Goal: Answer question/provide support: Share knowledge or assist other users

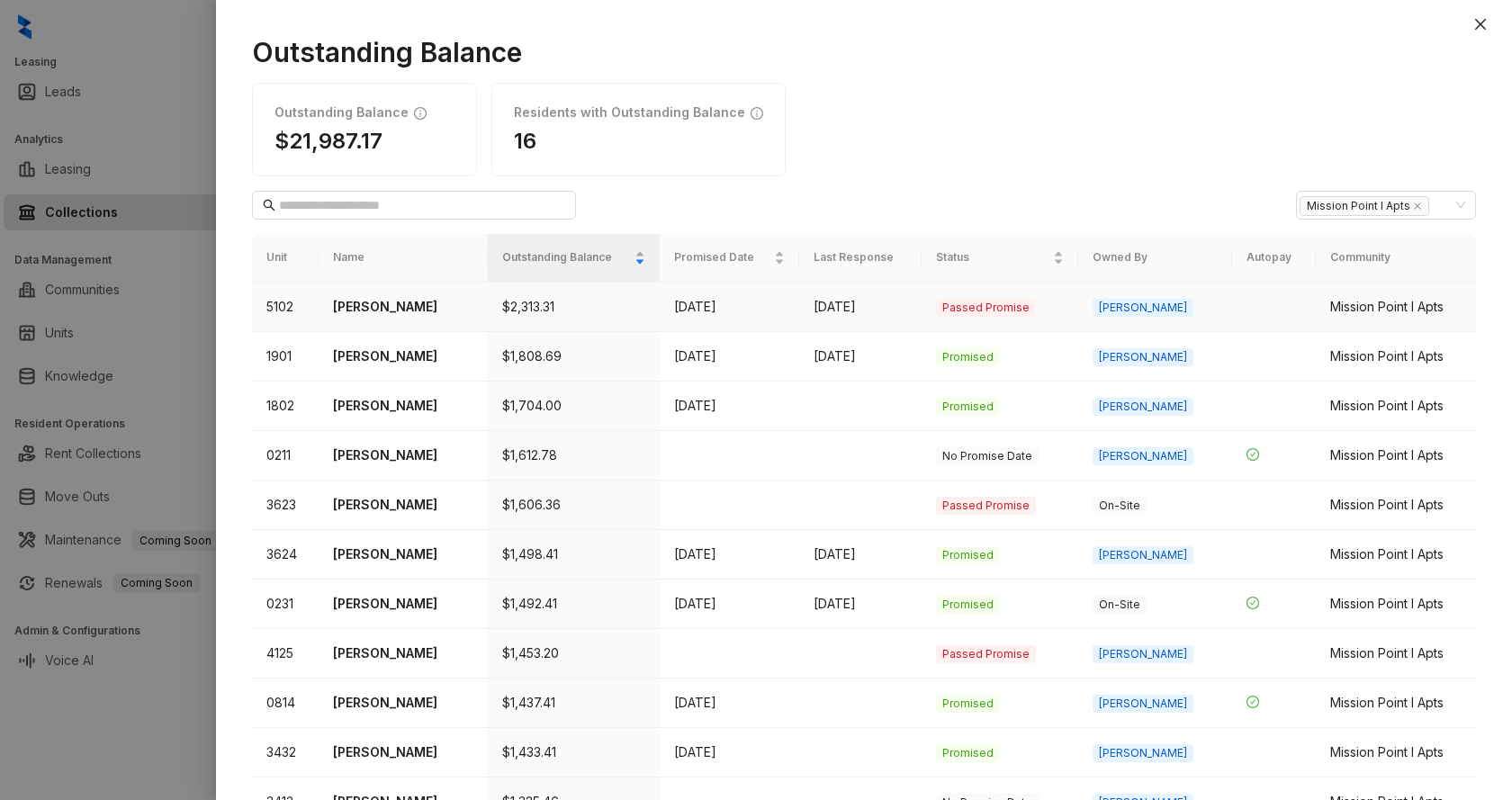
scroll to position [156, 0]
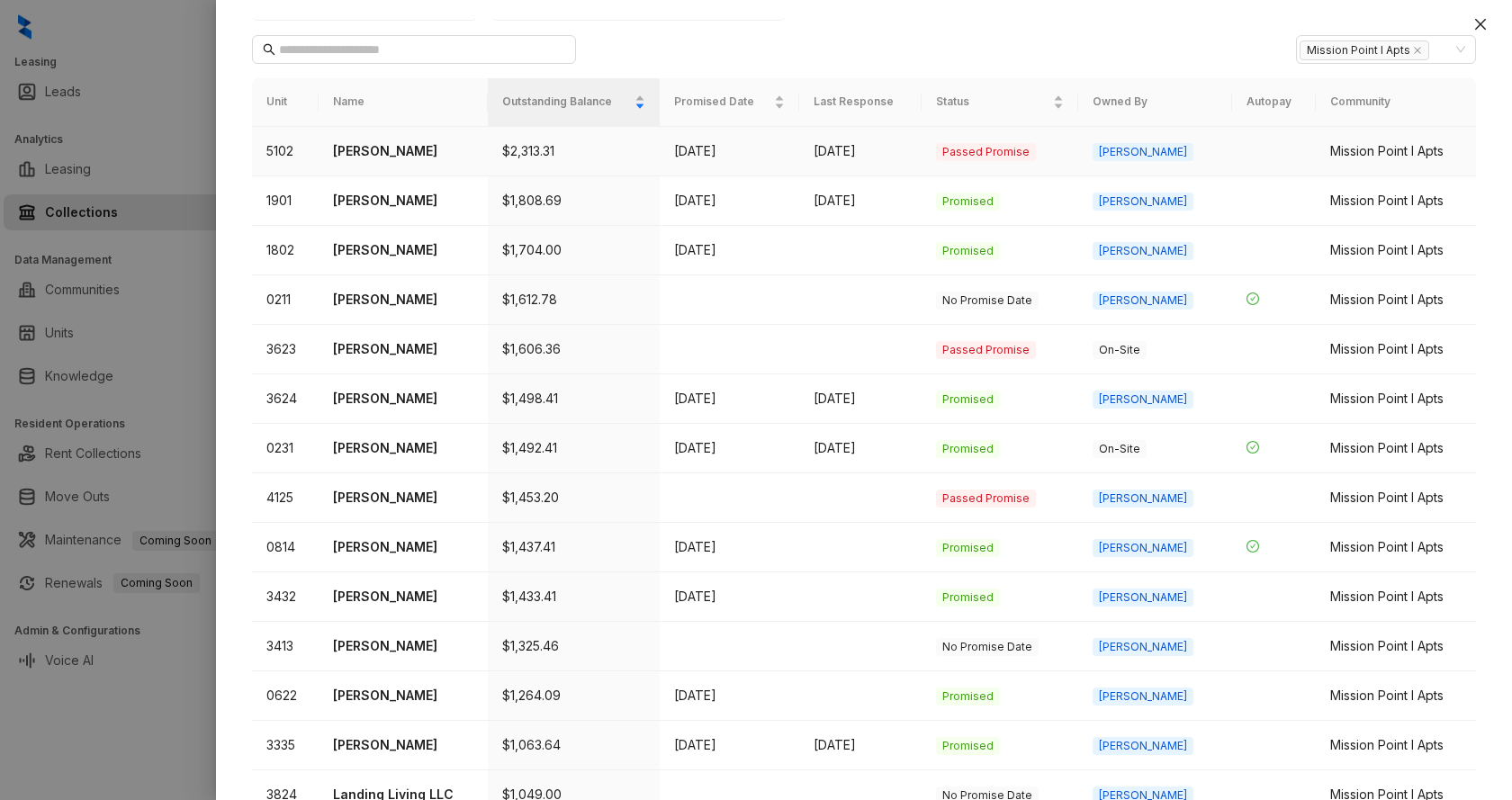
click at [391, 154] on p "[PERSON_NAME]" at bounding box center [402, 151] width 139 height 20
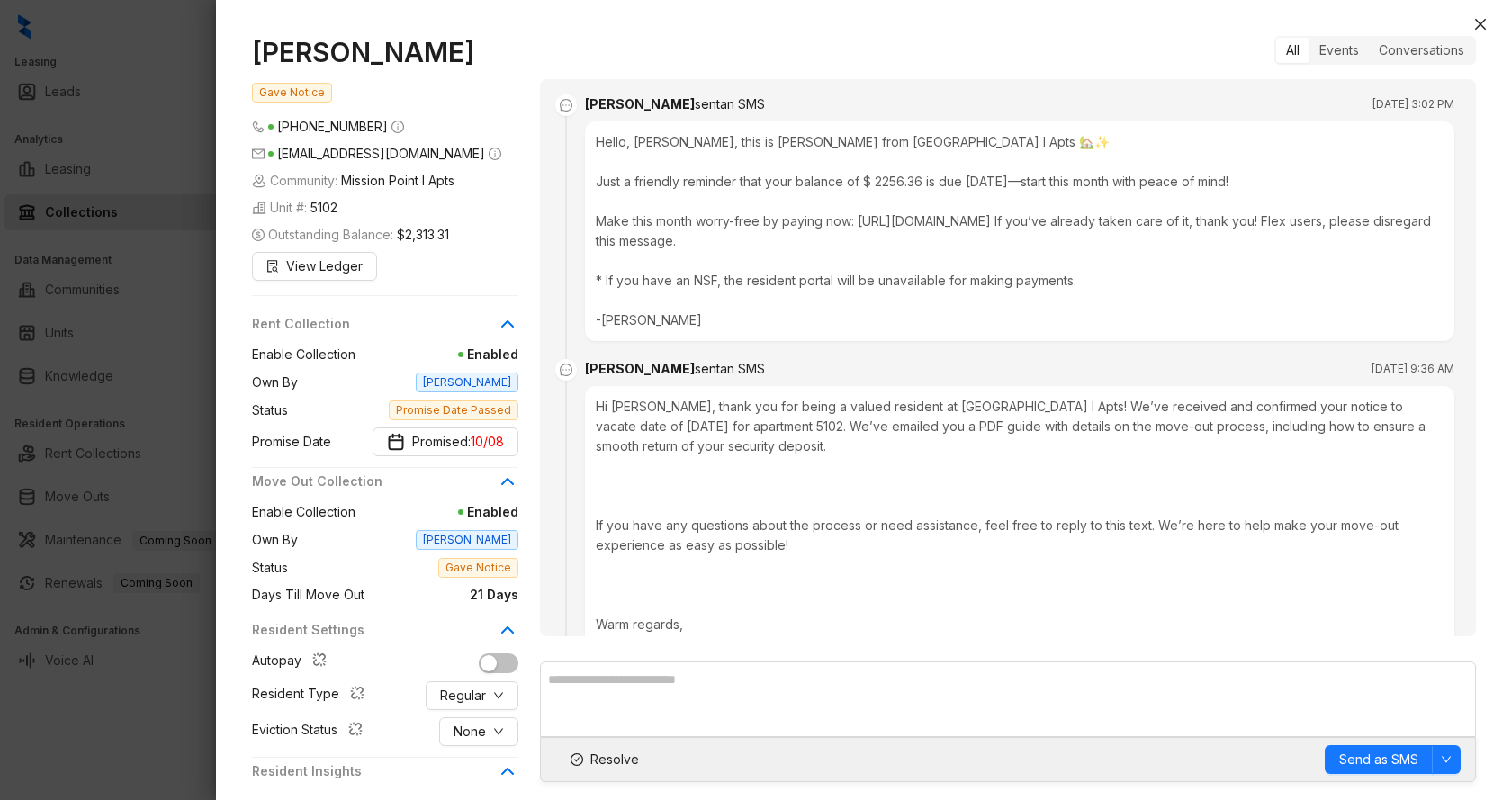
scroll to position [1754, 0]
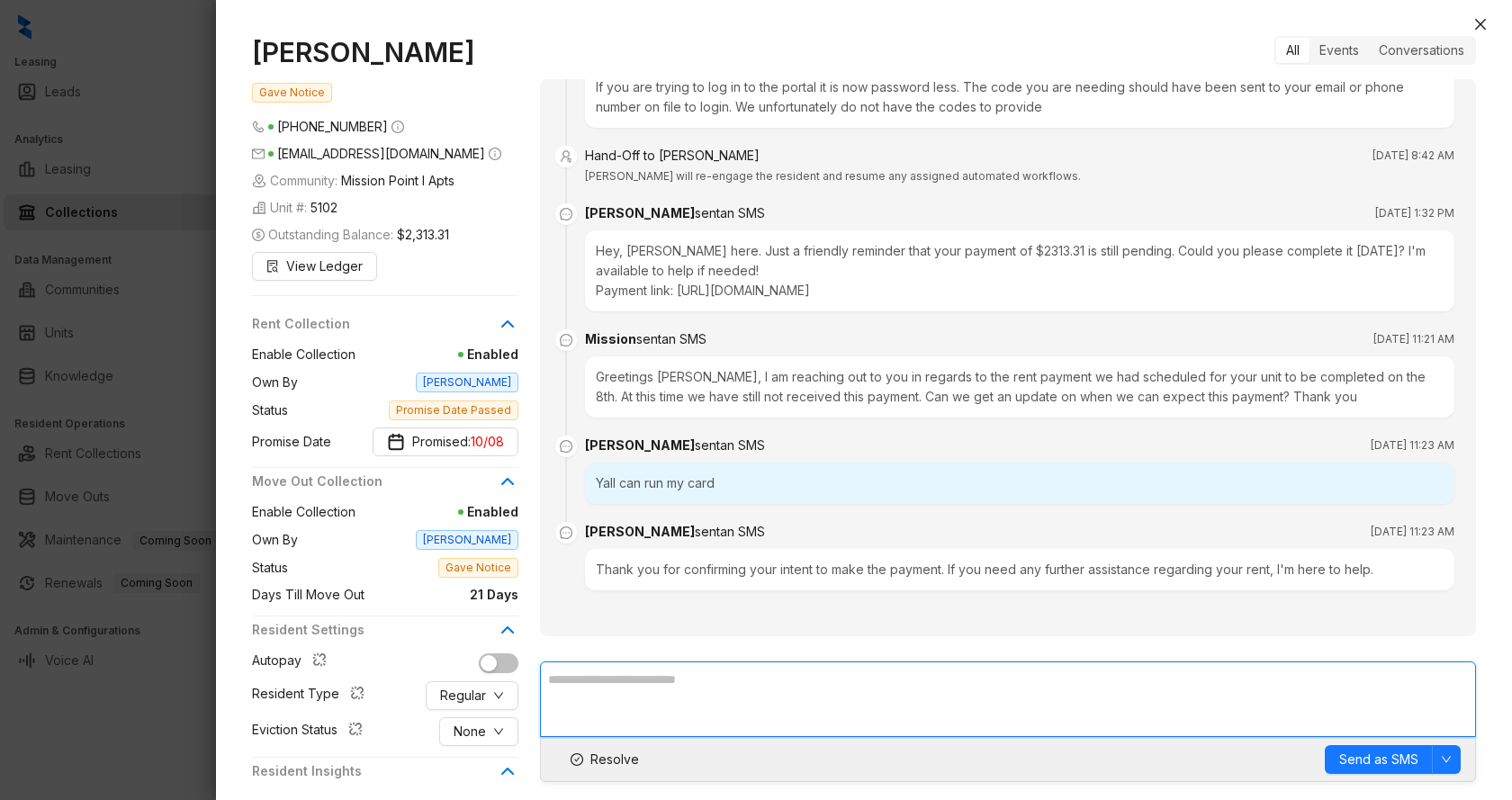
click at [679, 681] on textarea at bounding box center [1008, 699] width 936 height 76
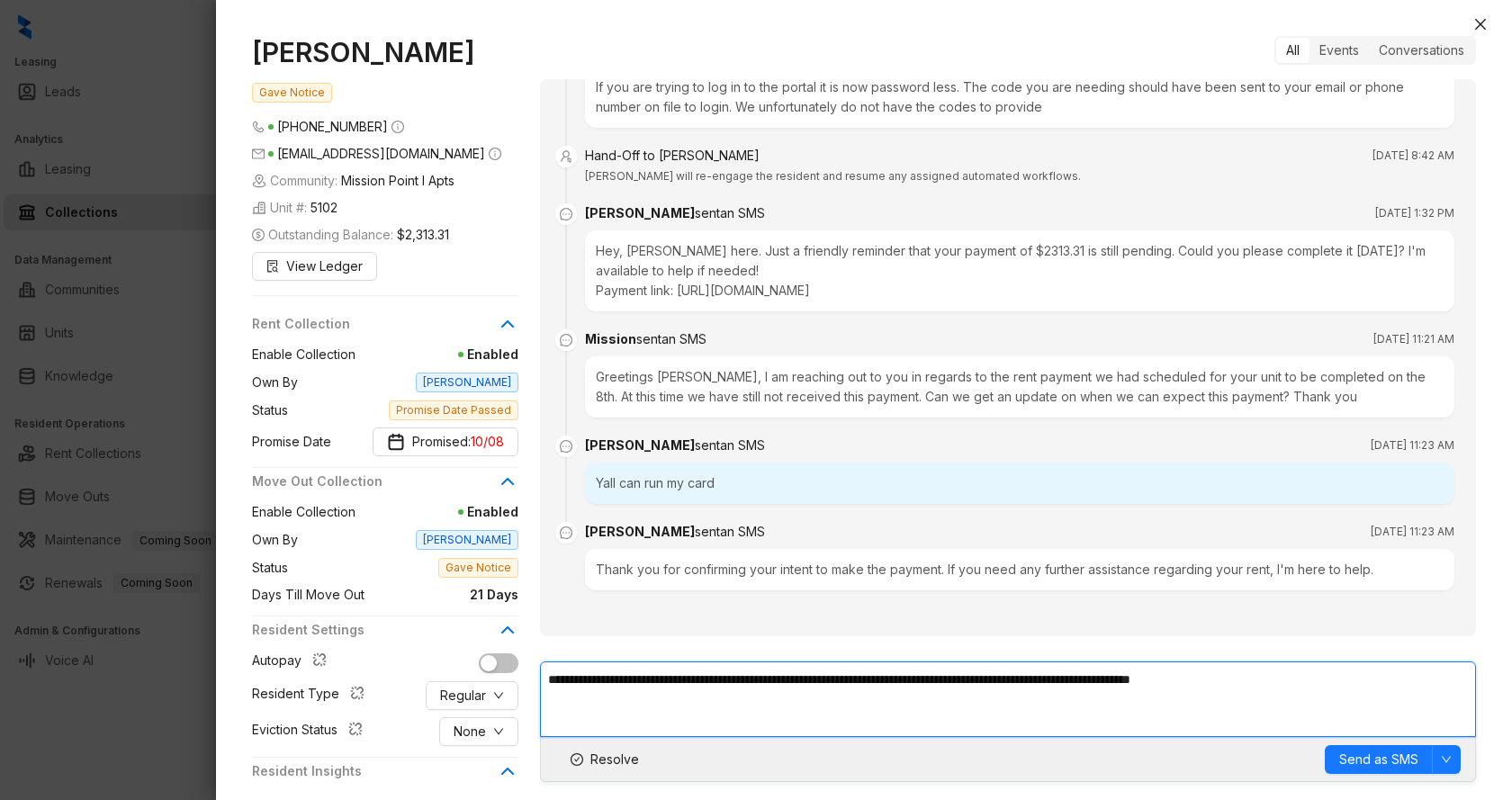
click at [1133, 679] on textarea "**********" at bounding box center [1008, 699] width 936 height 76
click at [1385, 681] on textarea "**********" at bounding box center [1008, 699] width 936 height 76
type textarea "**********"
click at [1374, 768] on span "Send as SMS" at bounding box center [1378, 760] width 79 height 20
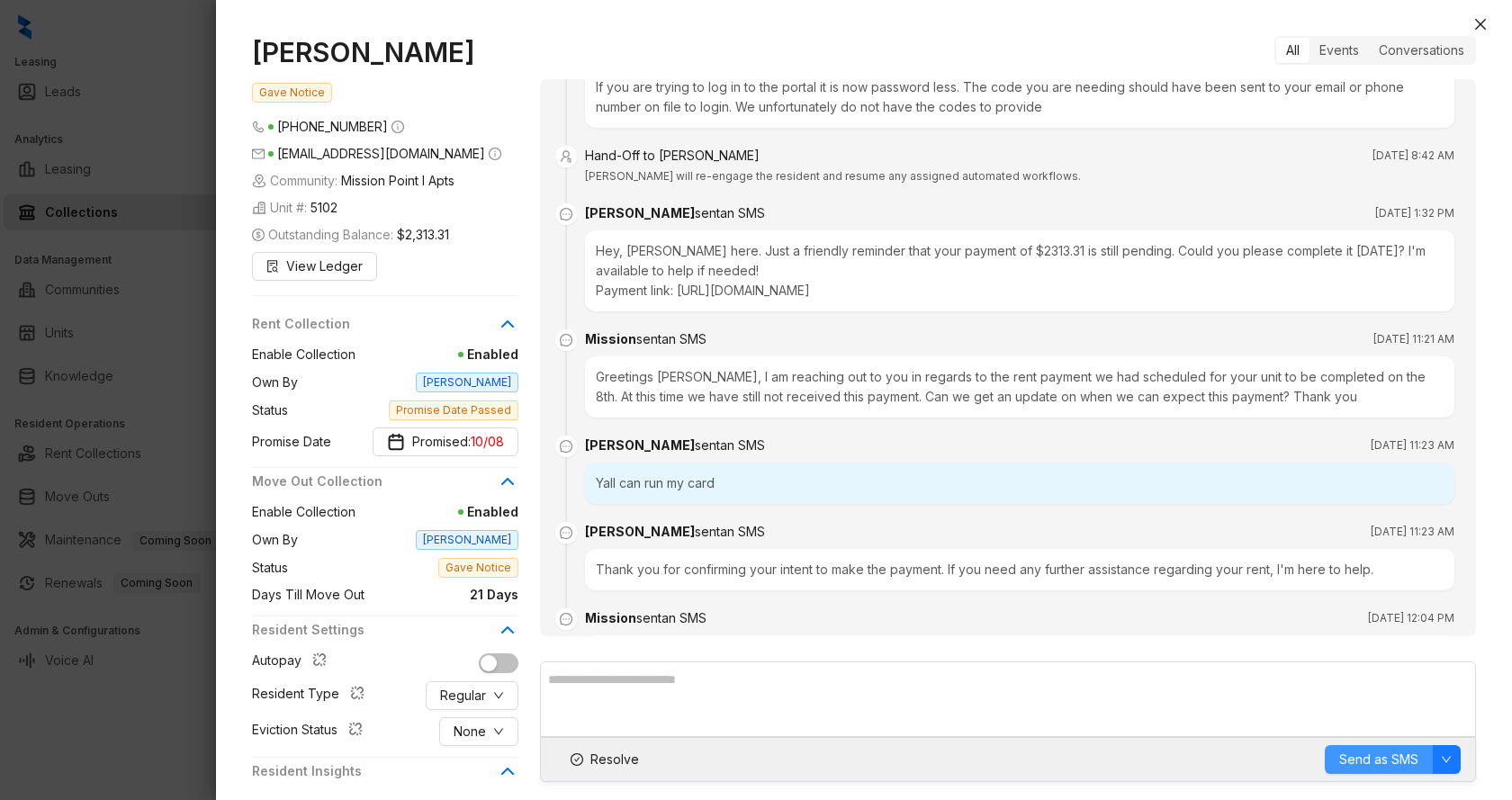
scroll to position [1860, 0]
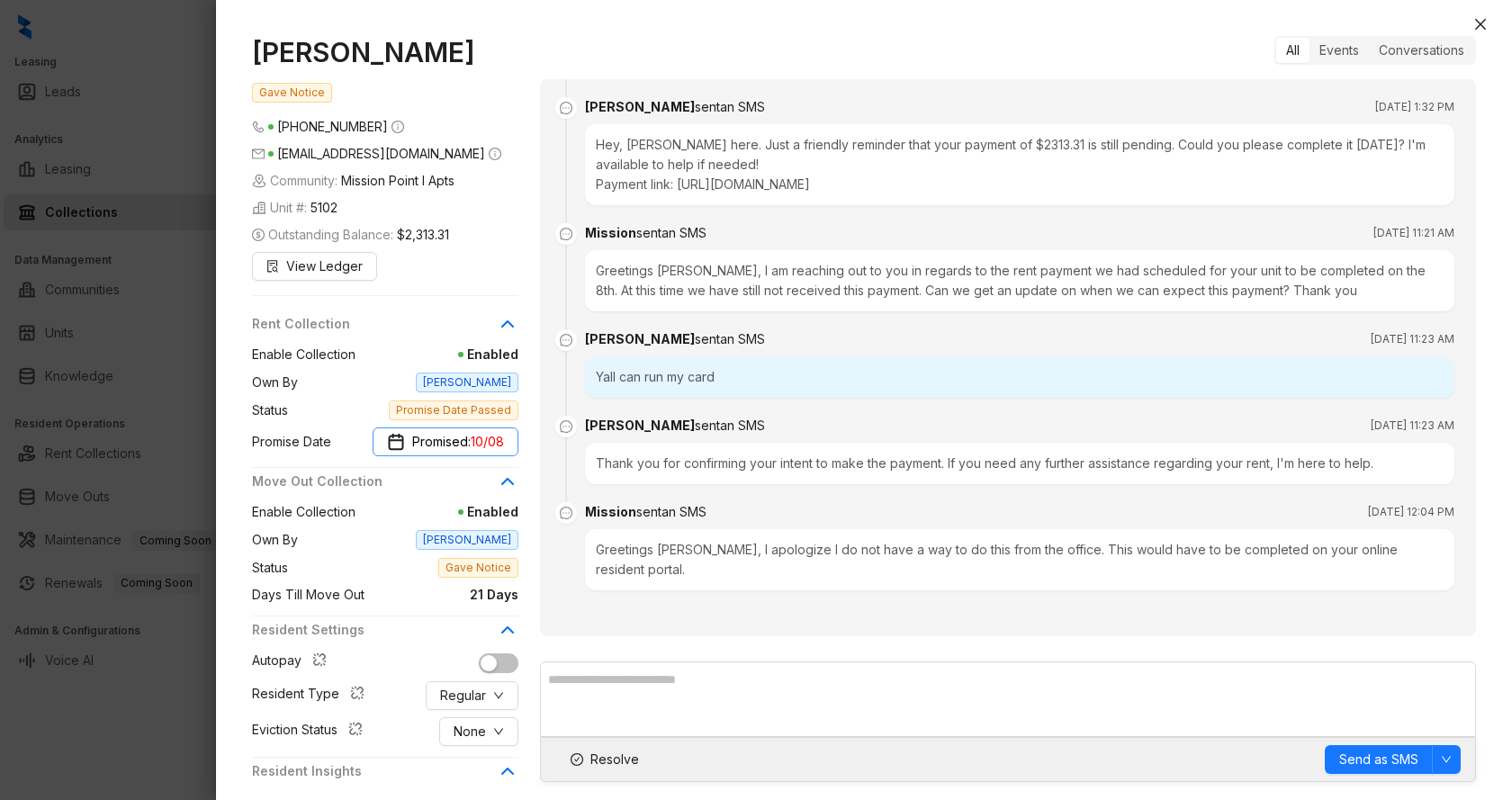
click at [479, 447] on span "10/08" at bounding box center [487, 442] width 33 height 20
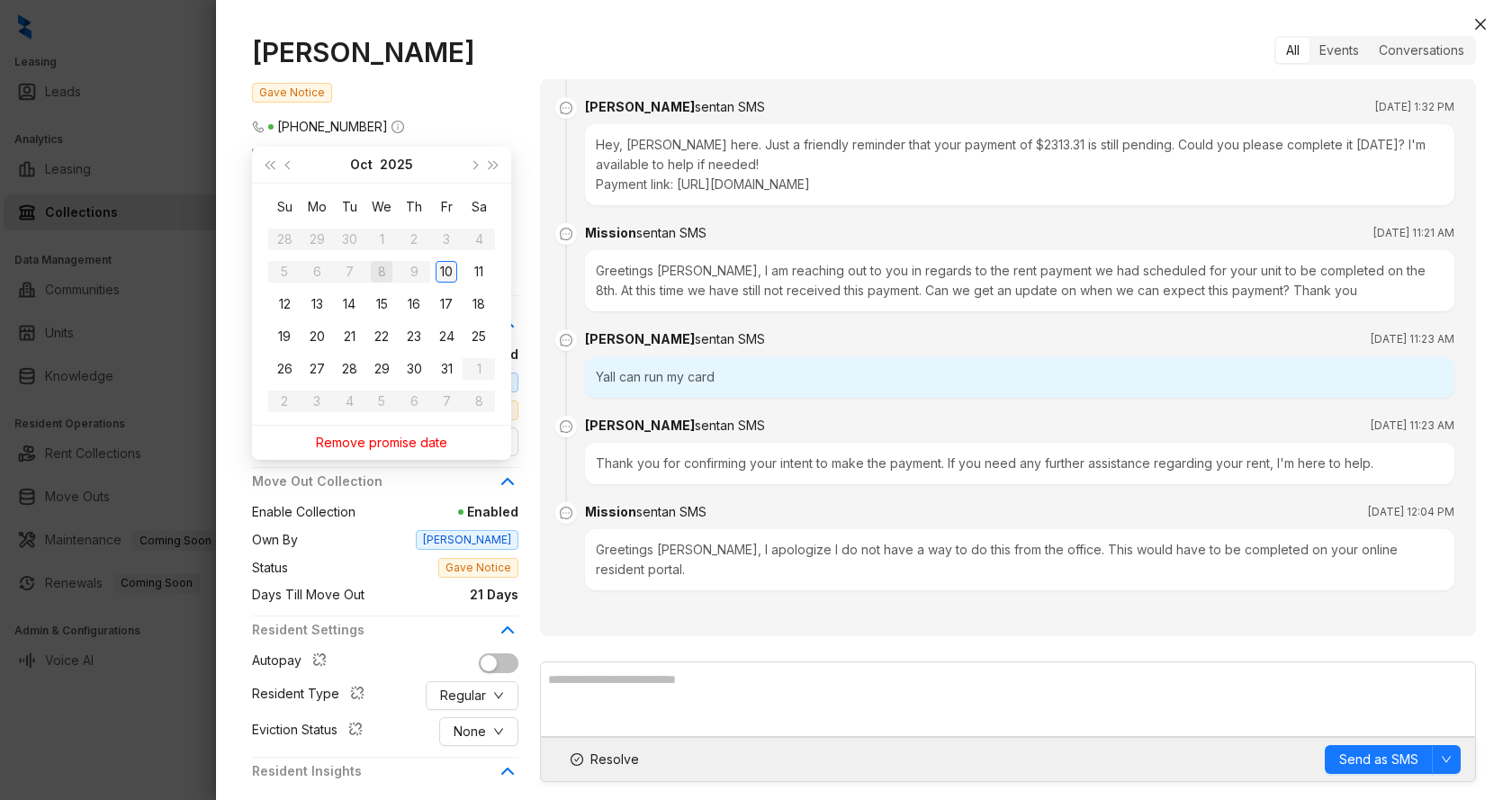
type input "**********"
click at [448, 274] on div "10" at bounding box center [447, 272] width 22 height 22
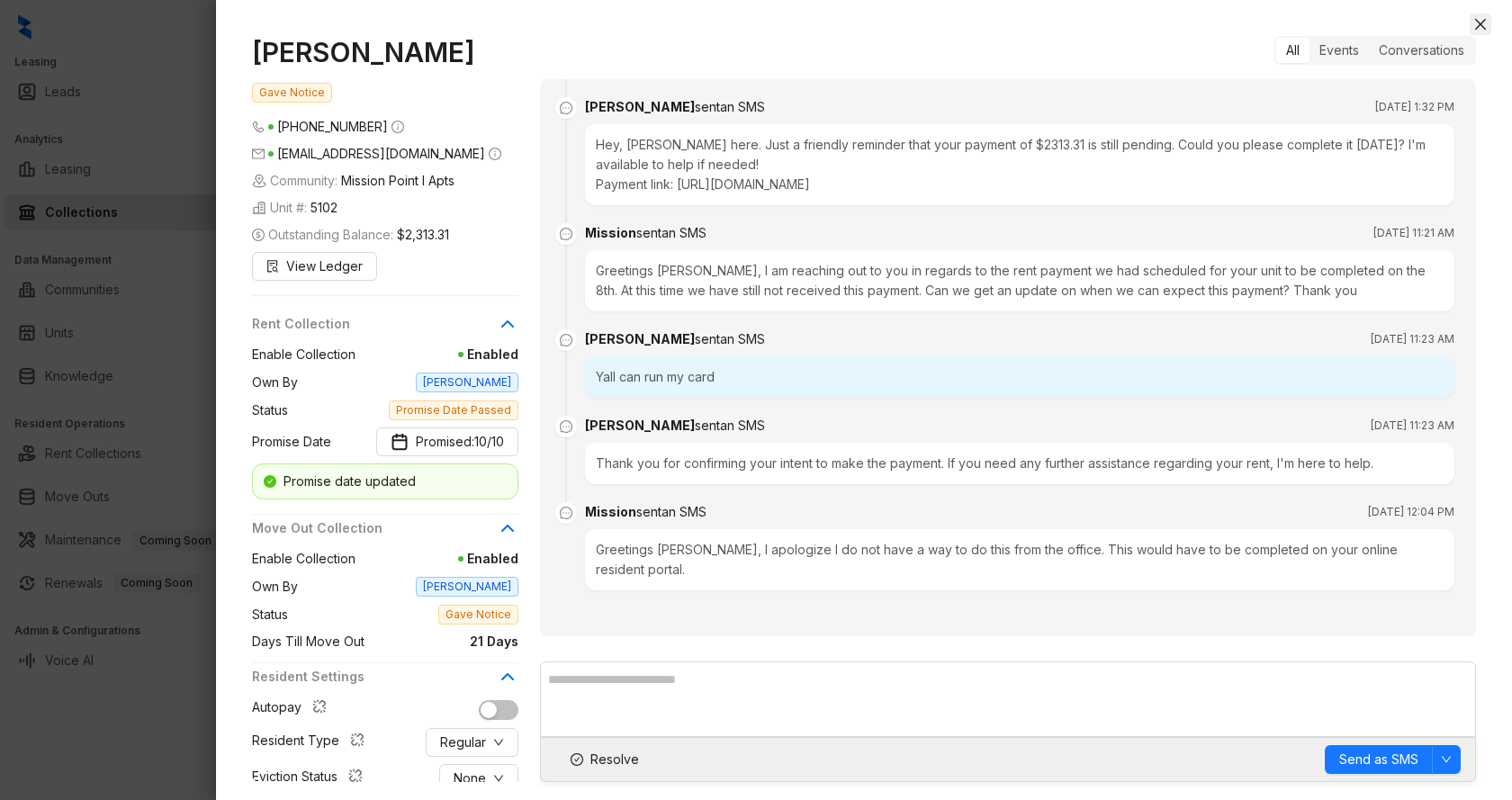
click at [1478, 31] on button "Close" at bounding box center [1481, 24] width 22 height 22
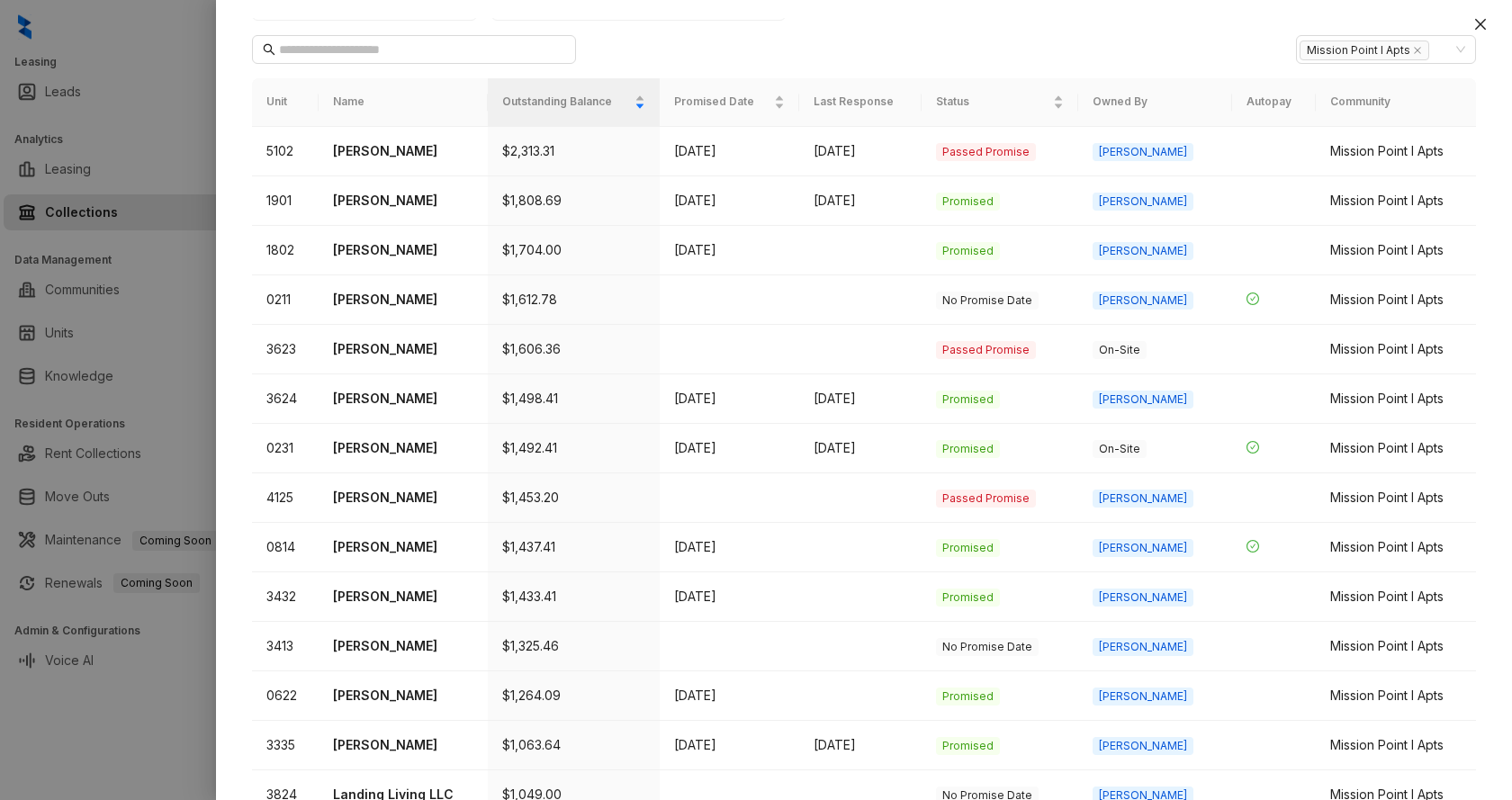
click at [147, 186] on div at bounding box center [756, 400] width 1512 height 800
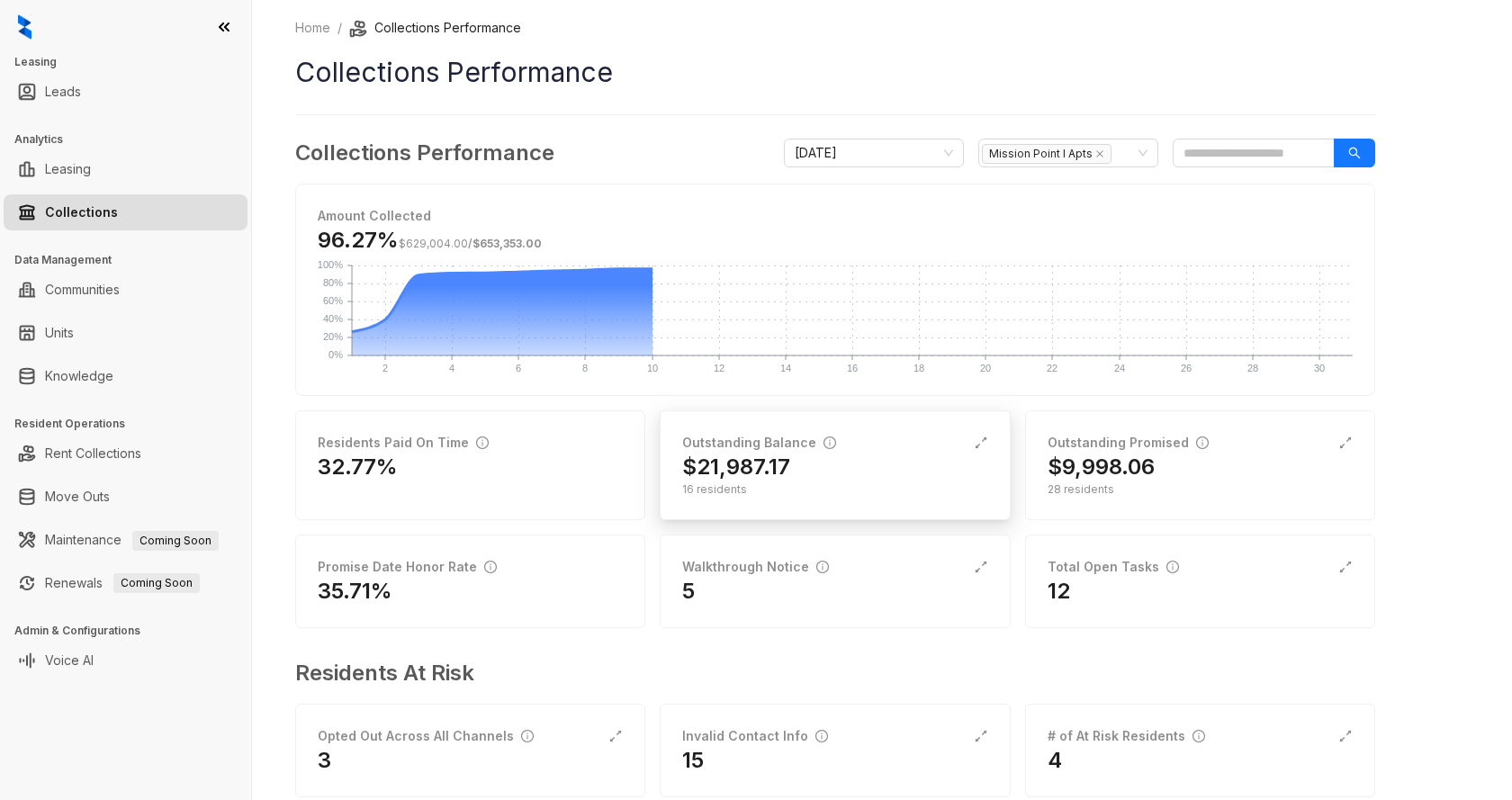
click at [807, 479] on div "$21,987.17" at bounding box center [834, 467] width 305 height 29
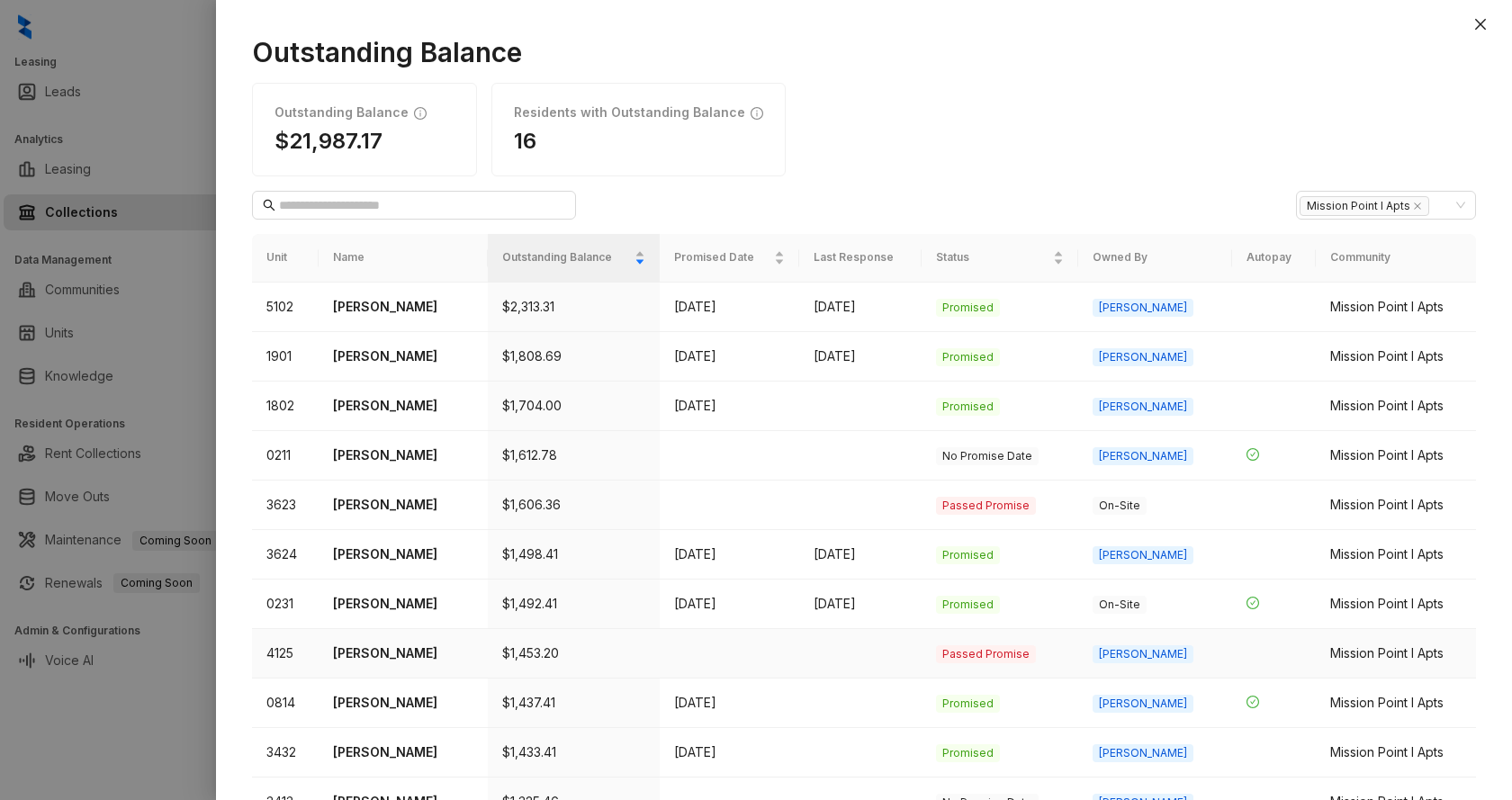
click at [400, 653] on p "[PERSON_NAME]" at bounding box center [402, 653] width 139 height 20
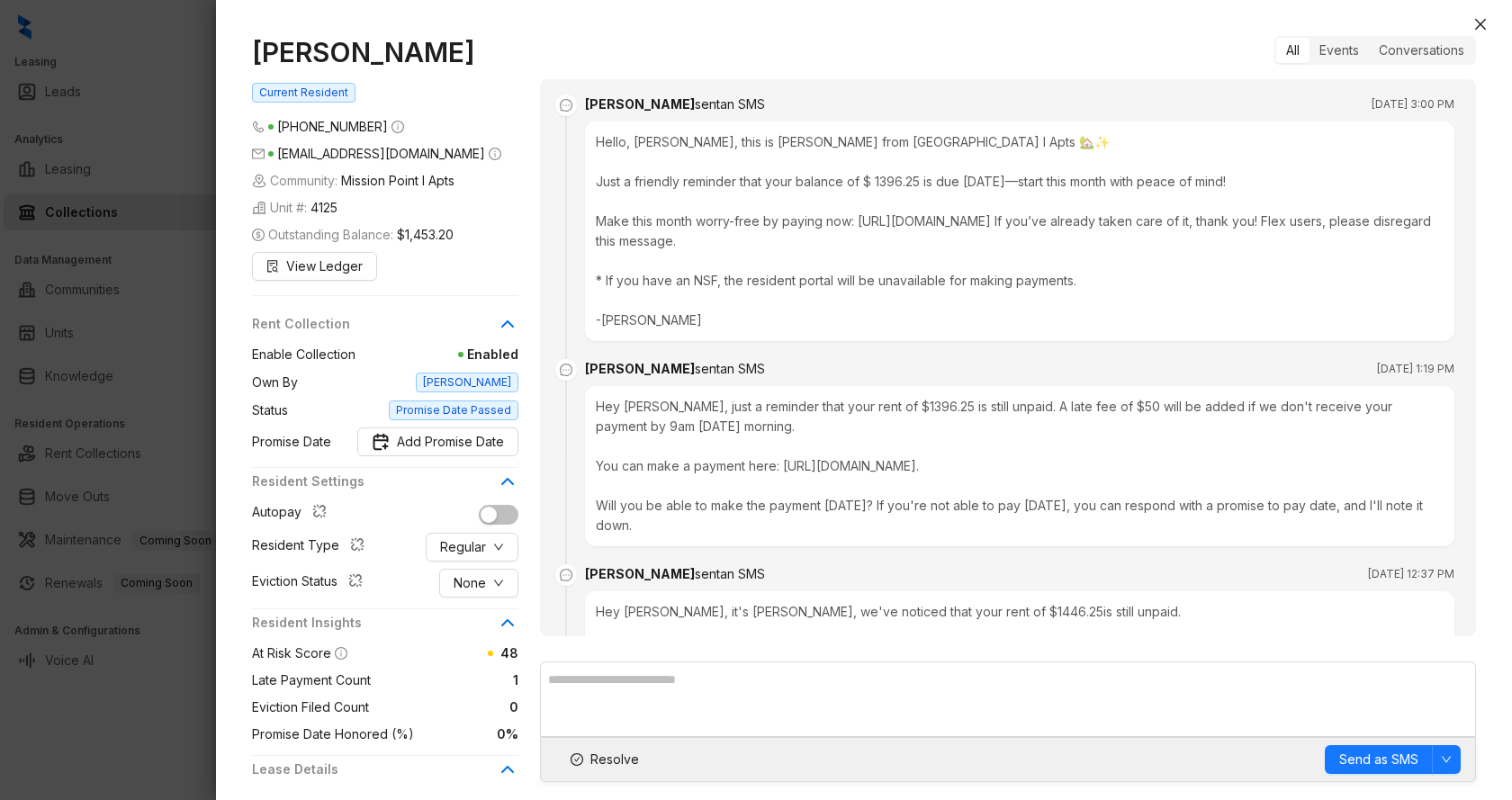
scroll to position [1889, 0]
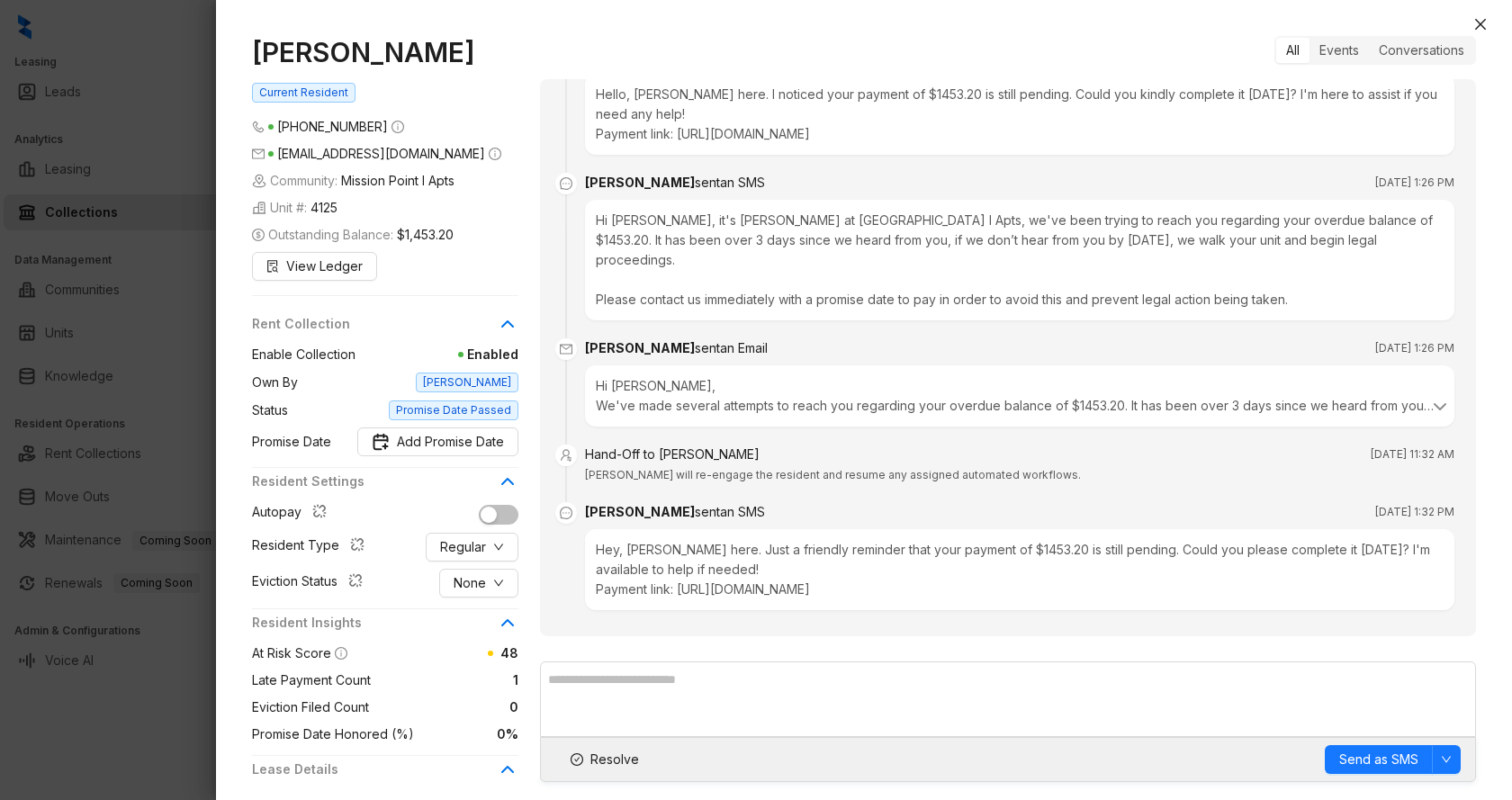
click at [83, 395] on div at bounding box center [756, 400] width 1512 height 800
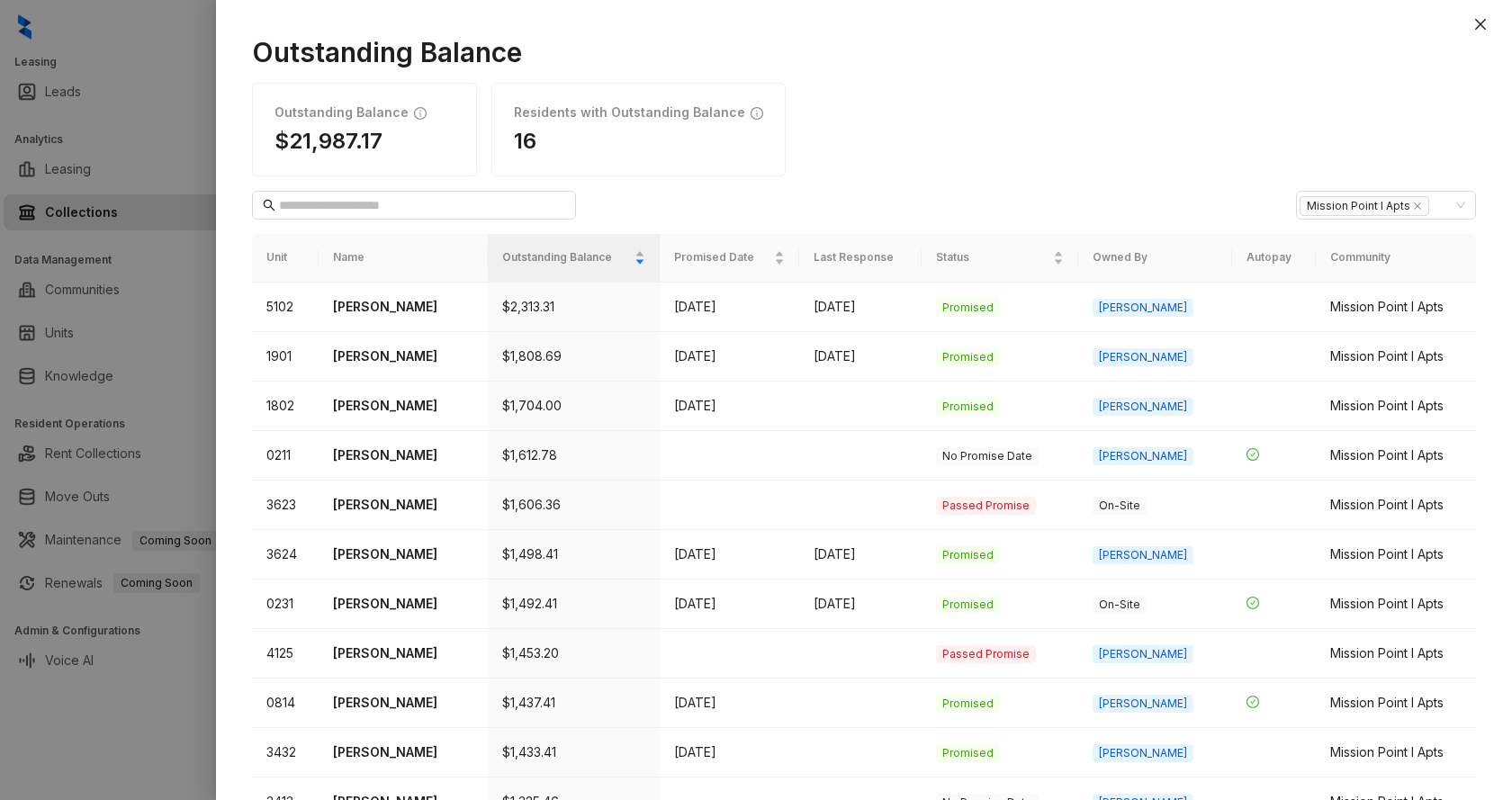
click at [83, 395] on div at bounding box center [756, 400] width 1512 height 800
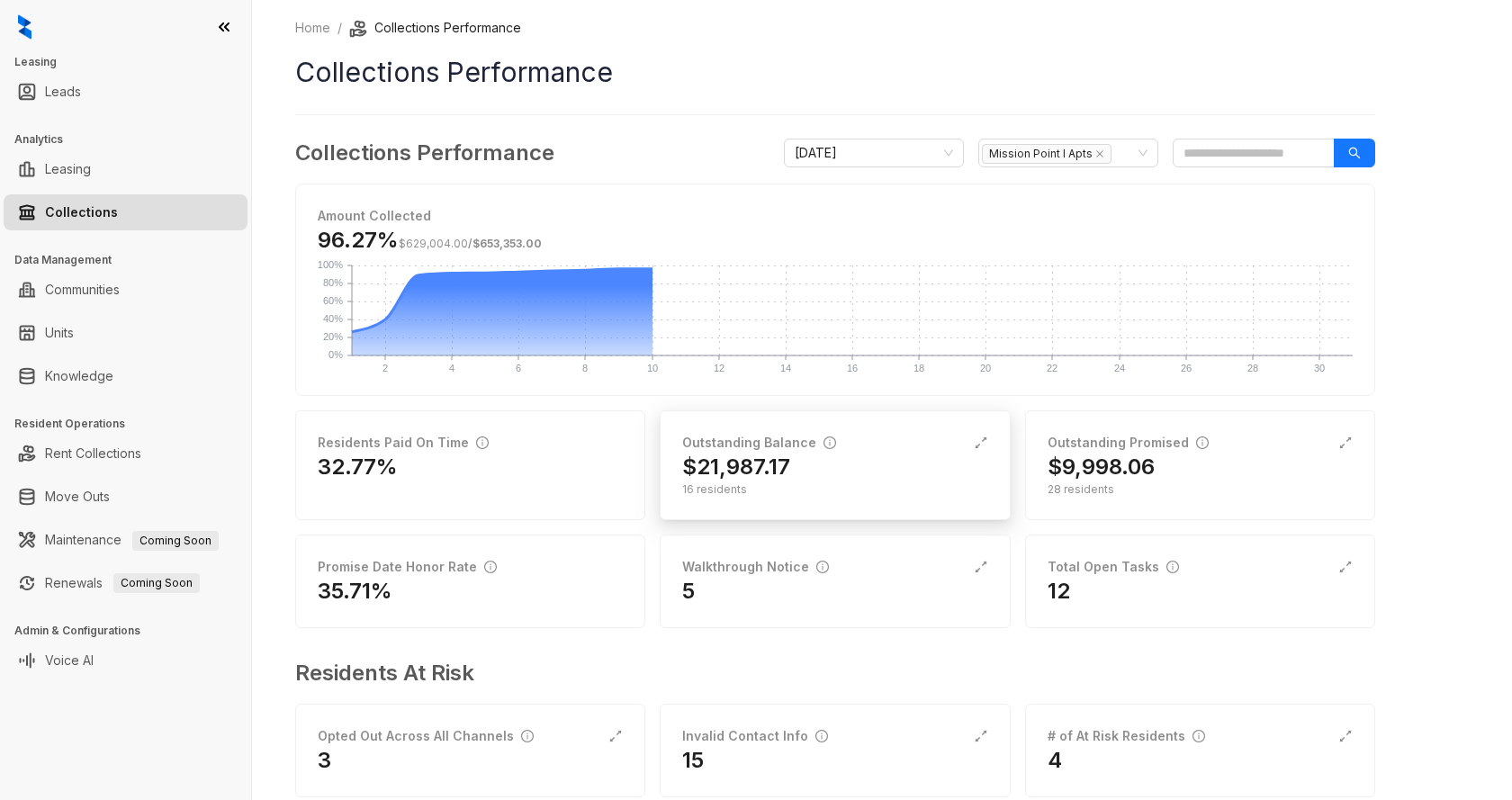
click at [778, 448] on div "Outstanding Balance" at bounding box center [759, 443] width 154 height 20
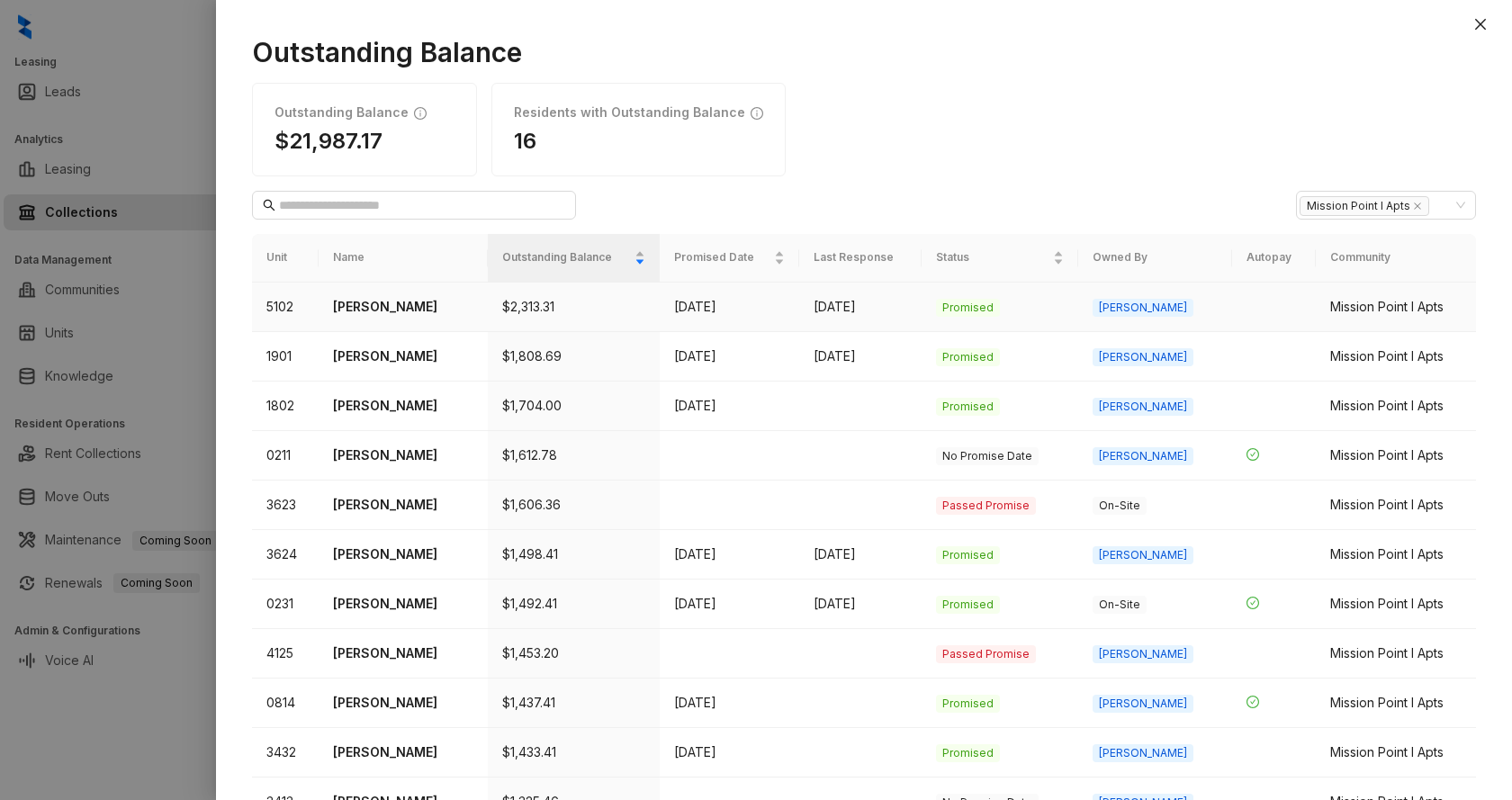
click at [403, 301] on p "[PERSON_NAME]" at bounding box center [402, 307] width 139 height 20
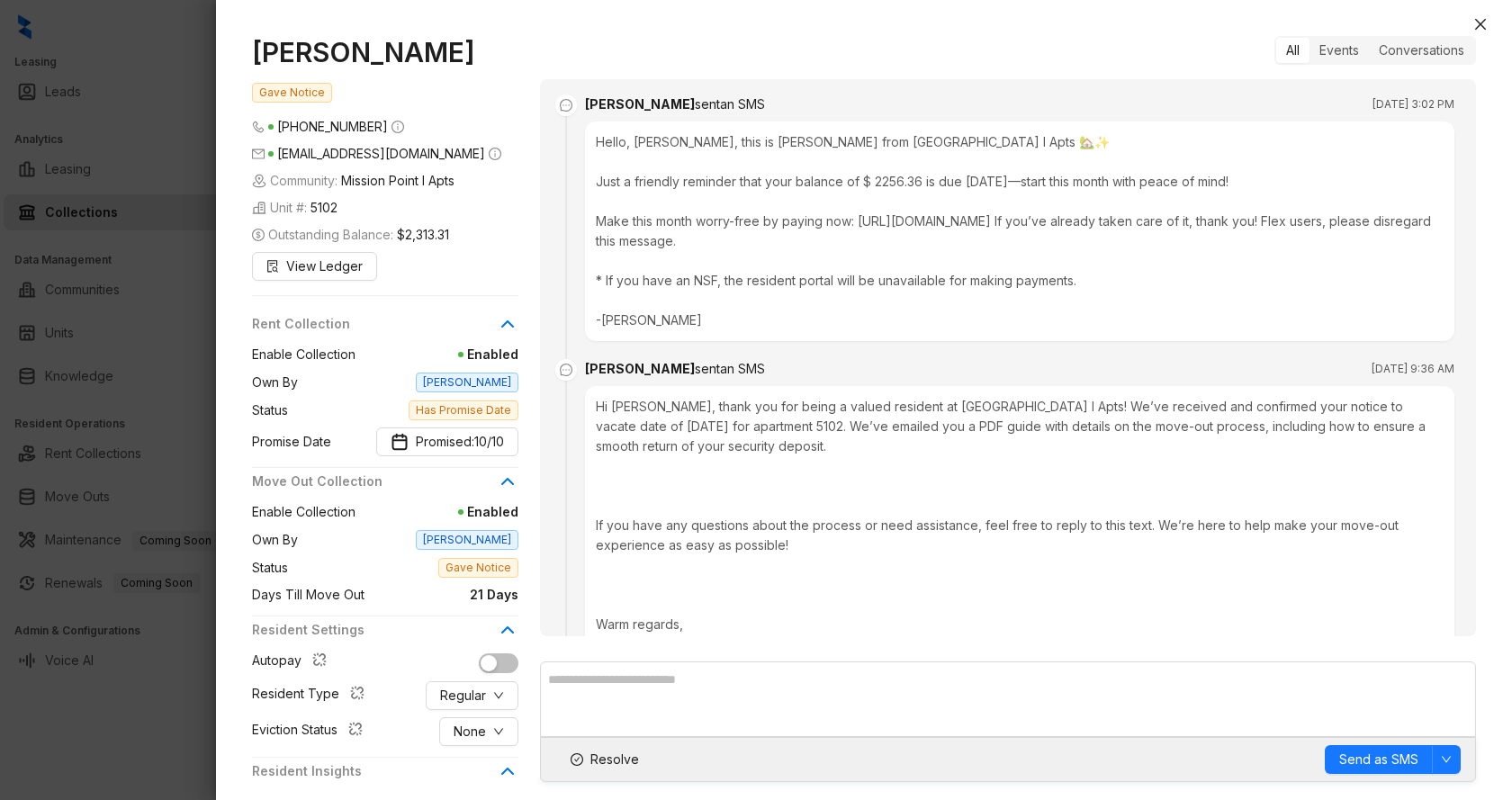
scroll to position [1921, 0]
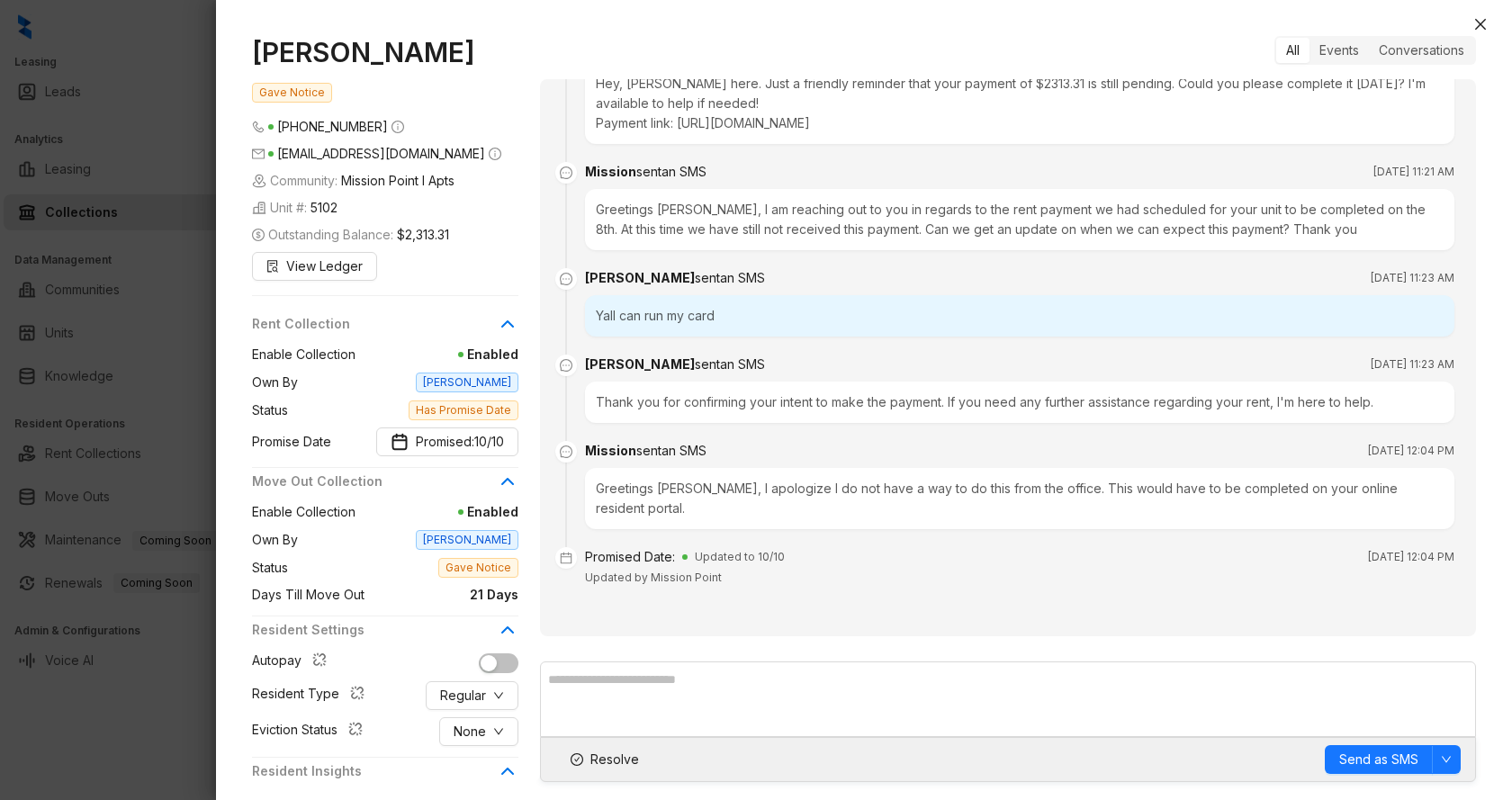
click at [112, 307] on div at bounding box center [756, 400] width 1512 height 800
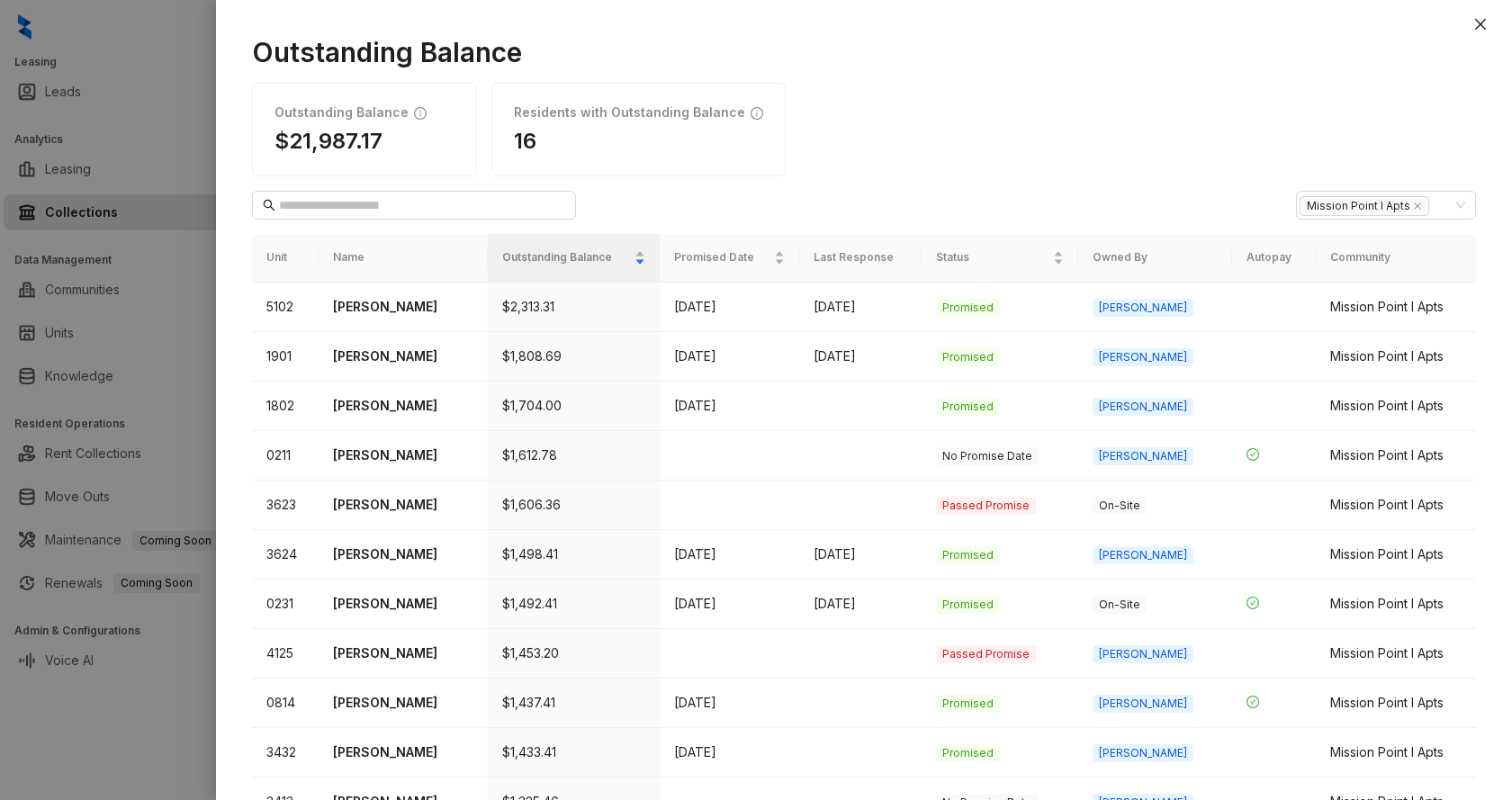
click at [125, 341] on div at bounding box center [756, 400] width 1512 height 800
